Goal: Check status: Check status

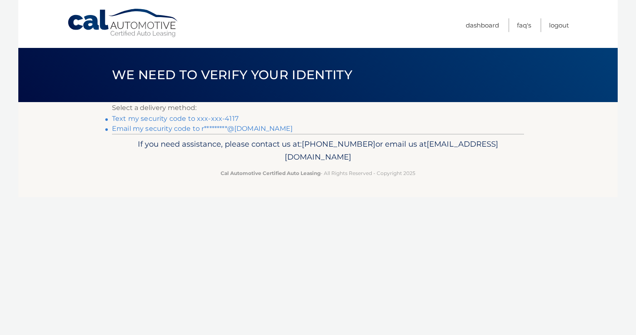
click at [155, 117] on link "Text my security code to xxx-xxx-4117" at bounding box center [175, 119] width 127 height 8
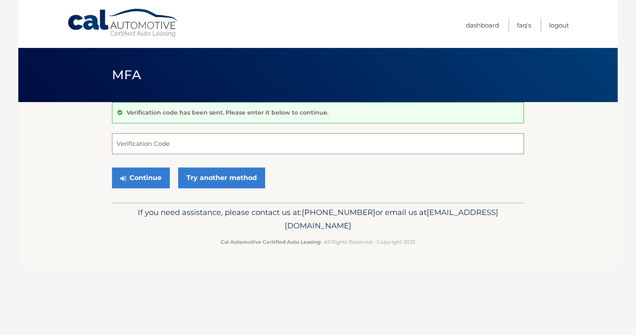
click at [152, 142] on input "Verification Code" at bounding box center [318, 143] width 412 height 21
type input "485209"
click at [122, 179] on icon "submit" at bounding box center [123, 178] width 6 height 7
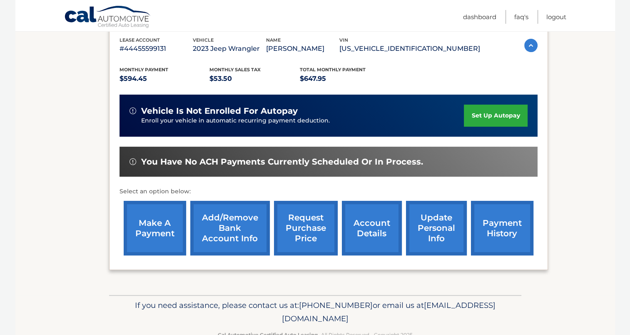
scroll to position [169, 0]
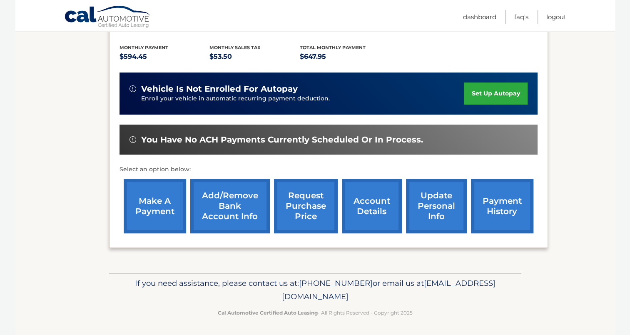
click at [381, 201] on link "account details" at bounding box center [372, 206] width 60 height 55
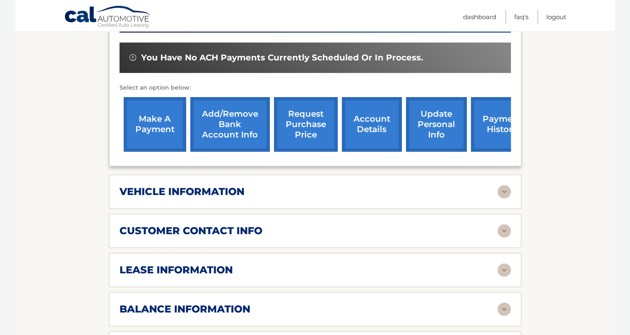
scroll to position [273, 0]
click at [499, 185] on img at bounding box center [504, 191] width 13 height 13
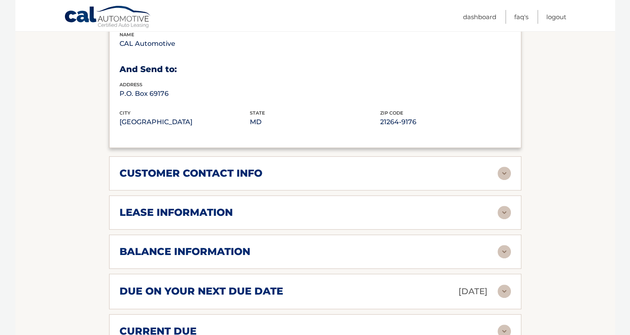
scroll to position [550, 0]
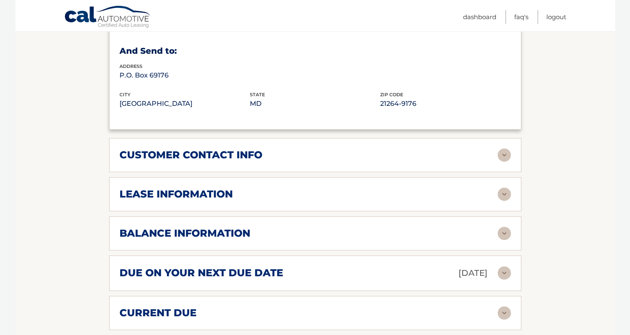
click at [504, 187] on img at bounding box center [504, 193] width 13 height 13
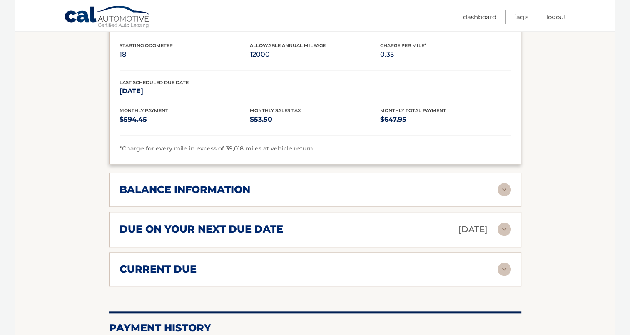
scroll to position [800, 0]
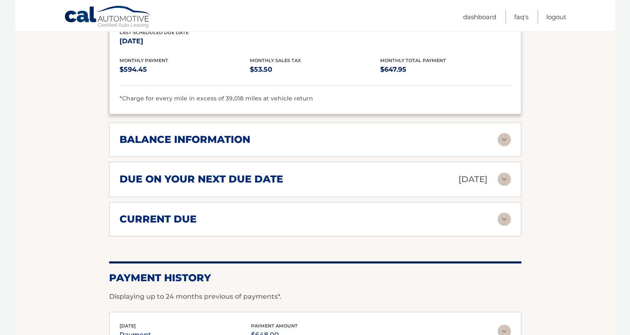
click at [502, 172] on img at bounding box center [504, 178] width 13 height 13
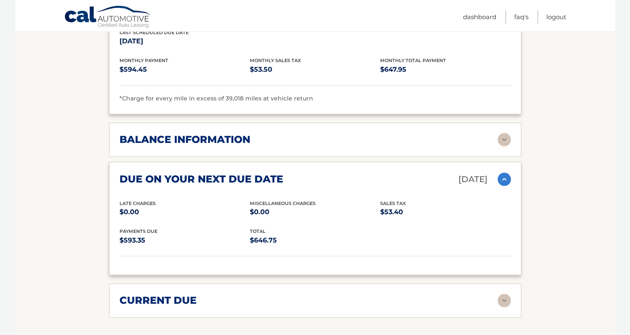
scroll to position [824, 0]
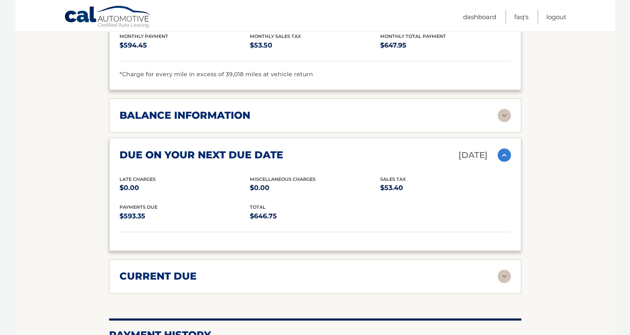
click at [505, 148] on img at bounding box center [504, 154] width 13 height 13
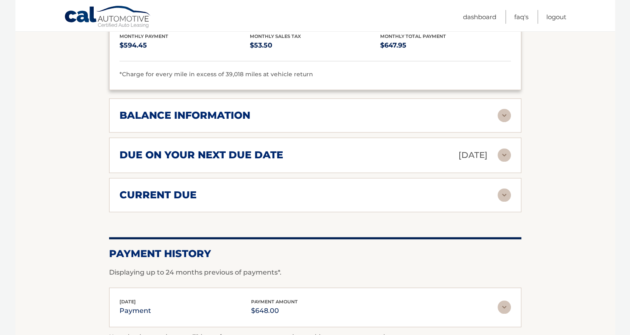
scroll to position [854, 0]
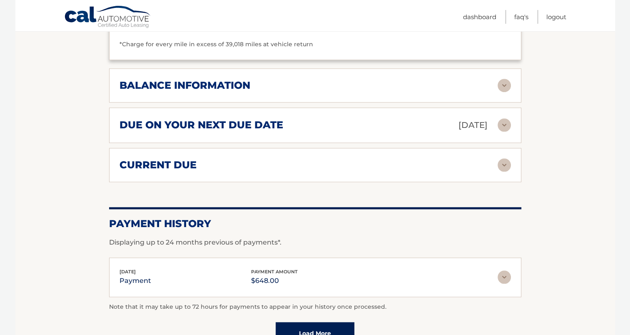
click at [512, 150] on div "current due Late Charges $0.00 Miscelleneous Charges* $0.00 Sales Tax $-0.10 pa…" at bounding box center [315, 165] width 412 height 34
click at [508, 158] on img at bounding box center [504, 164] width 13 height 13
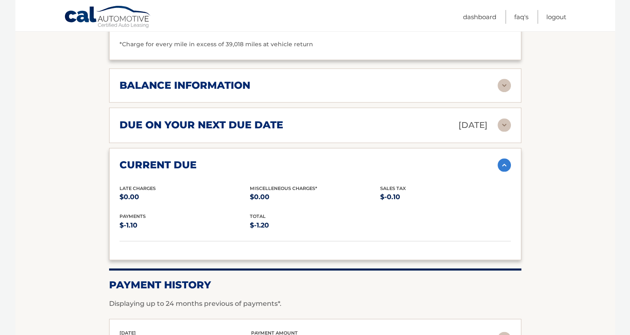
click at [506, 158] on img at bounding box center [504, 164] width 13 height 13
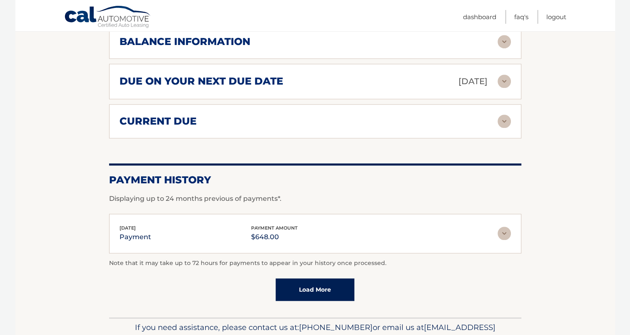
scroll to position [909, 0]
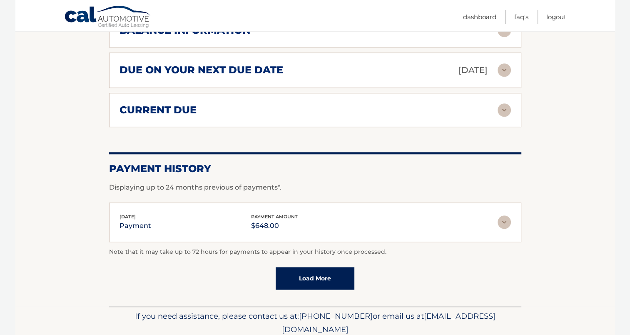
click at [316, 267] on link "Load More" at bounding box center [315, 278] width 79 height 22
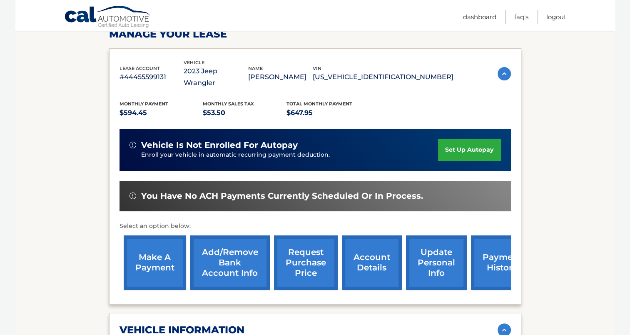
scroll to position [225, 0]
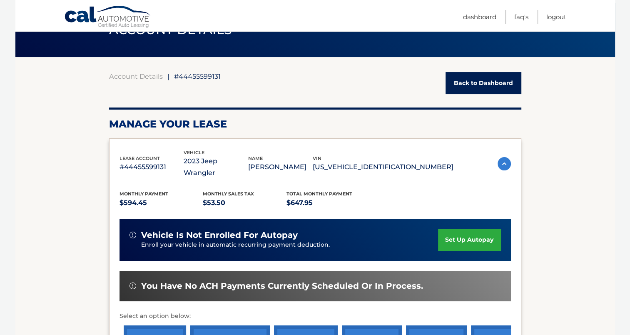
scroll to position [0, 0]
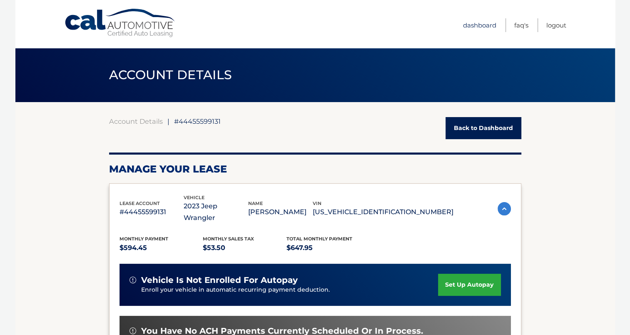
click at [479, 23] on link "Dashboard" at bounding box center [479, 25] width 33 height 14
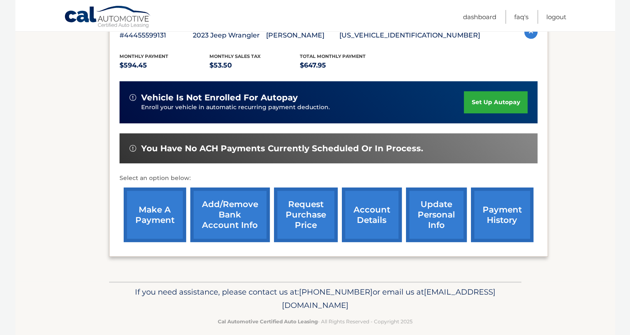
scroll to position [169, 0]
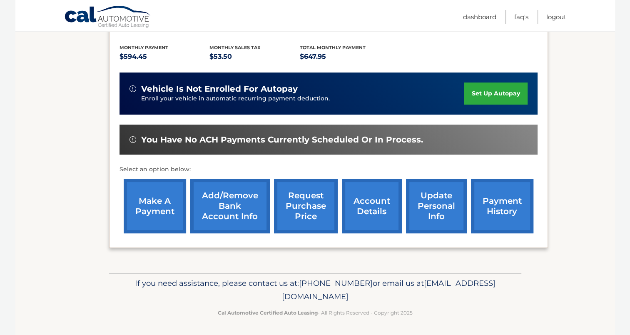
click at [367, 205] on link "account details" at bounding box center [372, 206] width 60 height 55
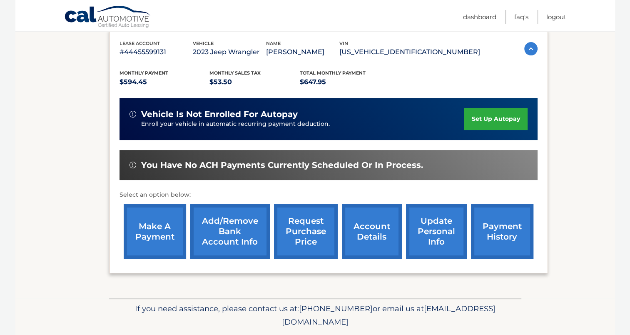
scroll to position [156, 0]
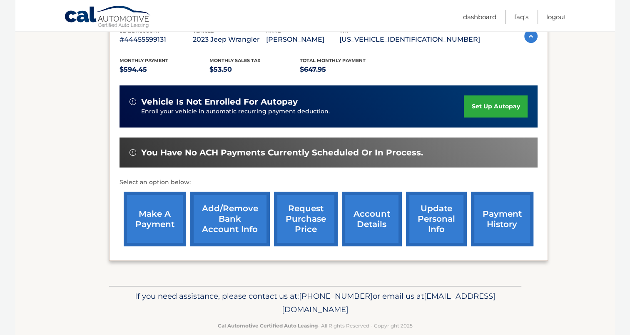
click at [368, 213] on link "account details" at bounding box center [372, 219] width 60 height 55
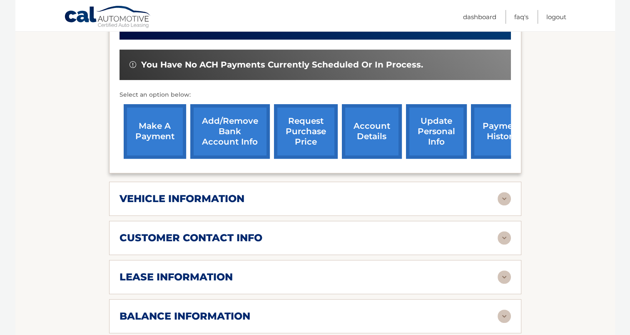
scroll to position [400, 0]
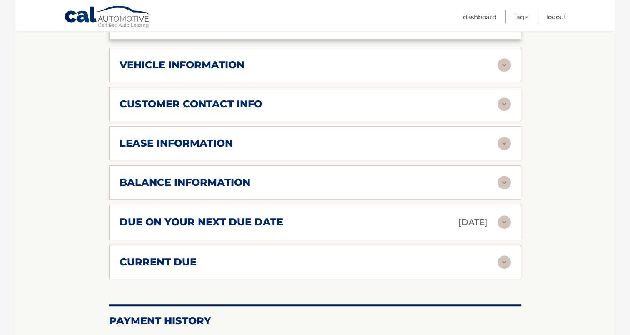
click at [493, 176] on div "balance information" at bounding box center [309, 182] width 378 height 12
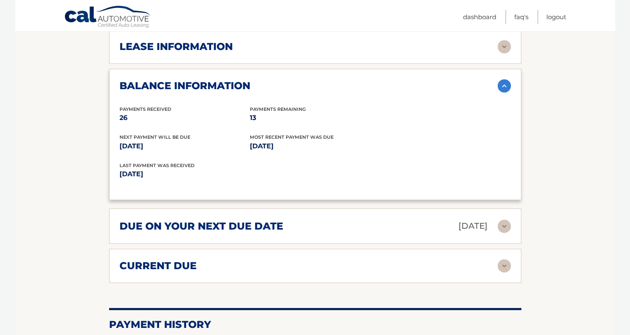
scroll to position [496, 0]
click at [505, 219] on img at bounding box center [504, 225] width 13 height 13
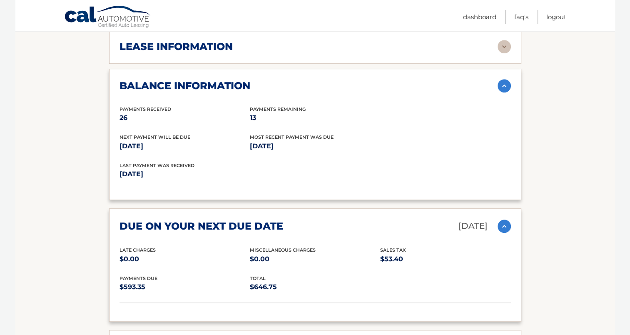
click at [505, 219] on img at bounding box center [504, 225] width 13 height 13
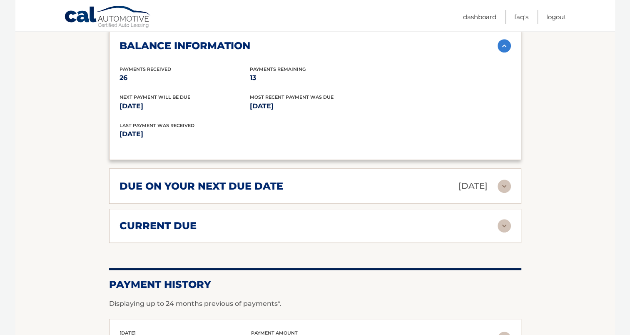
scroll to position [536, 0]
click at [501, 219] on img at bounding box center [504, 225] width 13 height 13
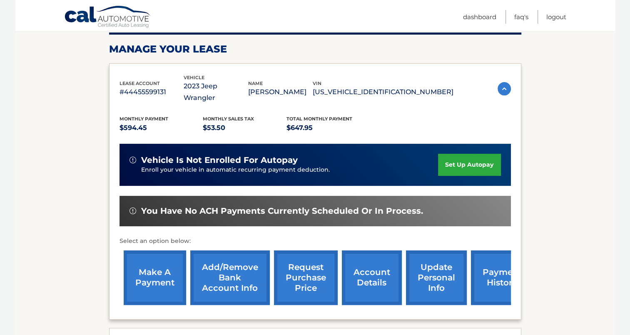
scroll to position [215, 0]
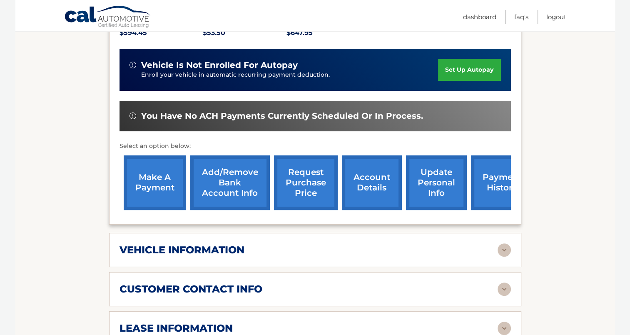
click at [485, 175] on link "payment history" at bounding box center [502, 182] width 62 height 55
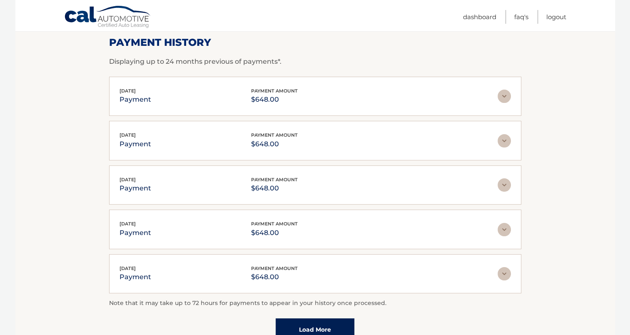
scroll to position [167, 0]
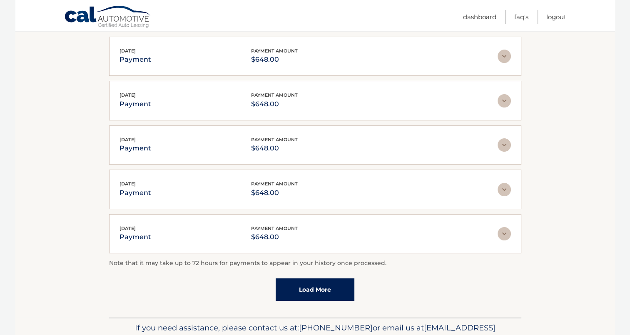
click at [308, 291] on link "Load More" at bounding box center [315, 289] width 79 height 22
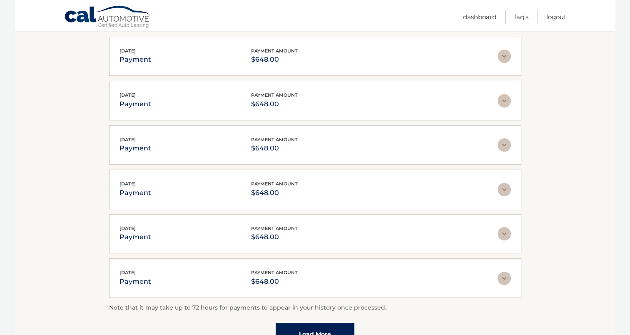
click at [325, 328] on link "Load More" at bounding box center [315, 334] width 79 height 22
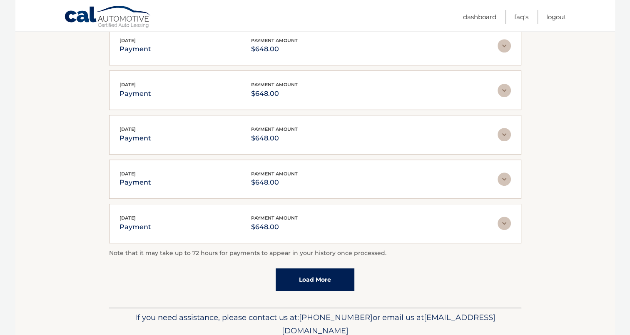
scroll to position [444, 0]
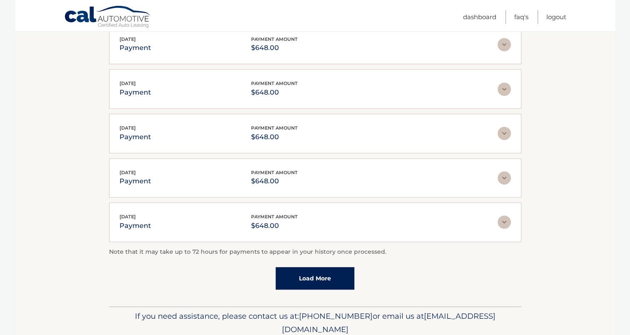
click at [311, 272] on link "Load More" at bounding box center [315, 278] width 79 height 22
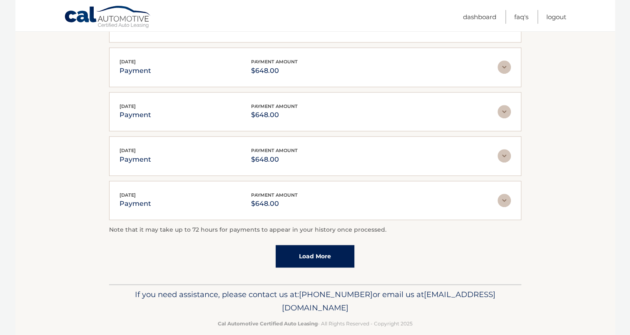
scroll to position [689, 0]
click at [331, 247] on link "Load More" at bounding box center [315, 255] width 79 height 22
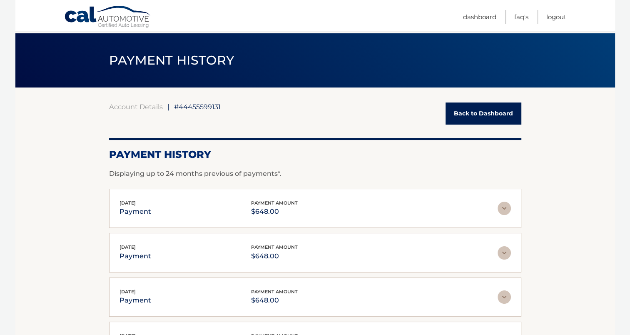
scroll to position [0, 0]
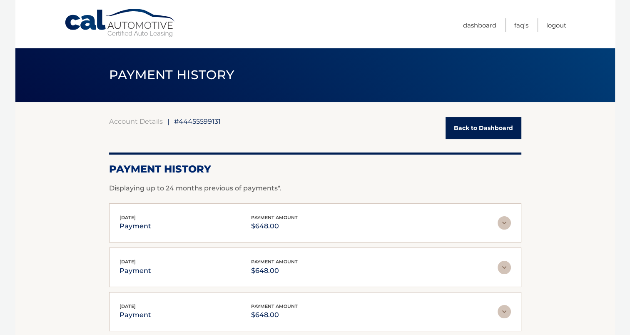
click at [482, 127] on link "Back to Dashboard" at bounding box center [484, 128] width 76 height 22
